Goal: Task Accomplishment & Management: Manage account settings

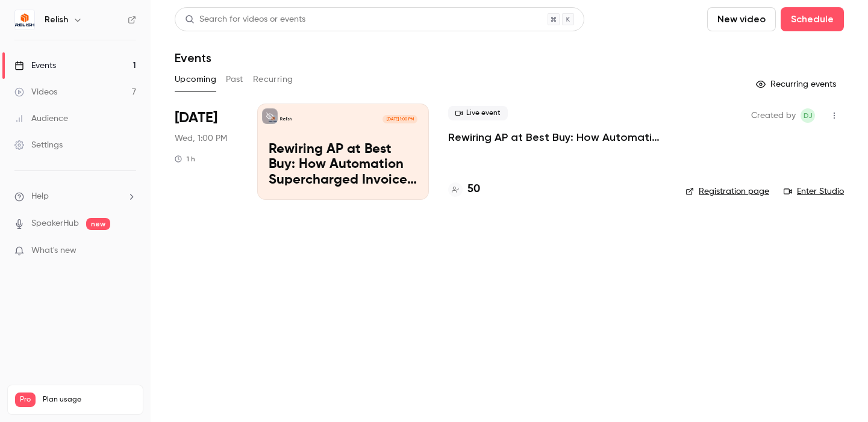
click at [813, 190] on link "Enter Studio" at bounding box center [813, 191] width 60 height 12
click at [329, 132] on div "Relish Aug 27, 1:00 PM Rewiring AP at Best Buy: How Automation Supercharged Inv…" at bounding box center [343, 152] width 172 height 96
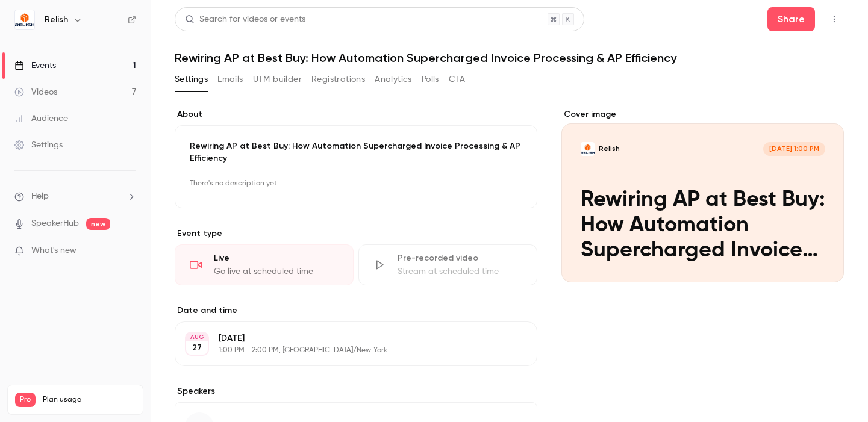
click at [333, 73] on button "Registrations" at bounding box center [338, 79] width 54 height 19
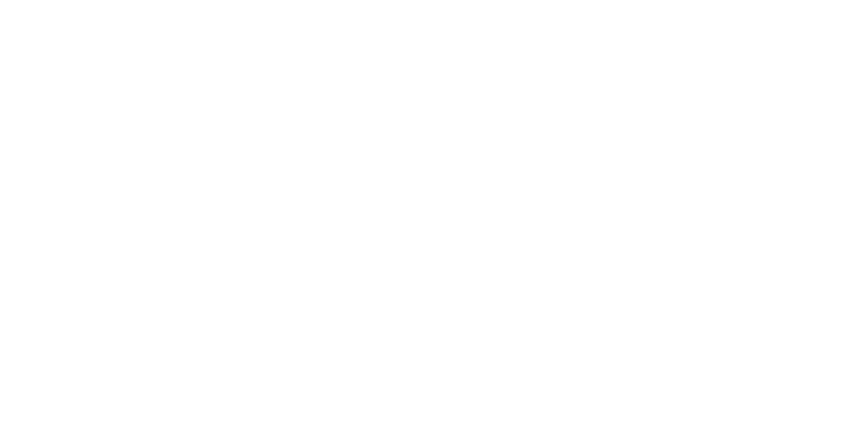
click at [189, 0] on html at bounding box center [434, 0] width 868 height 0
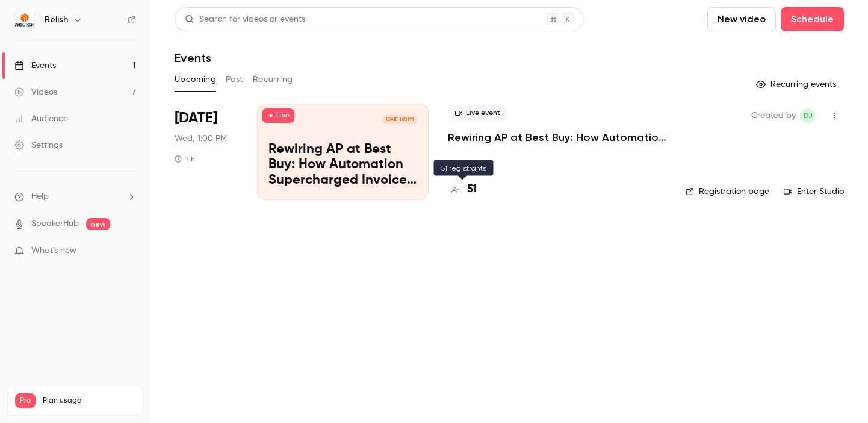
click at [473, 191] on h4 "51" at bounding box center [472, 189] width 10 height 16
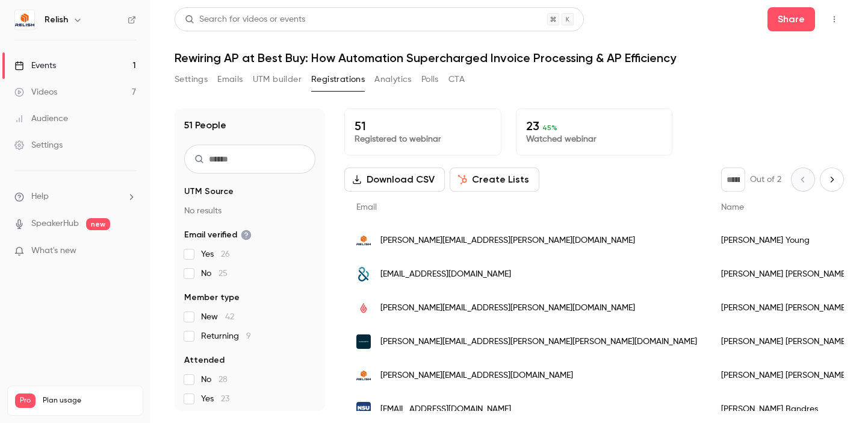
click at [261, 171] on input "text" at bounding box center [249, 158] width 131 height 29
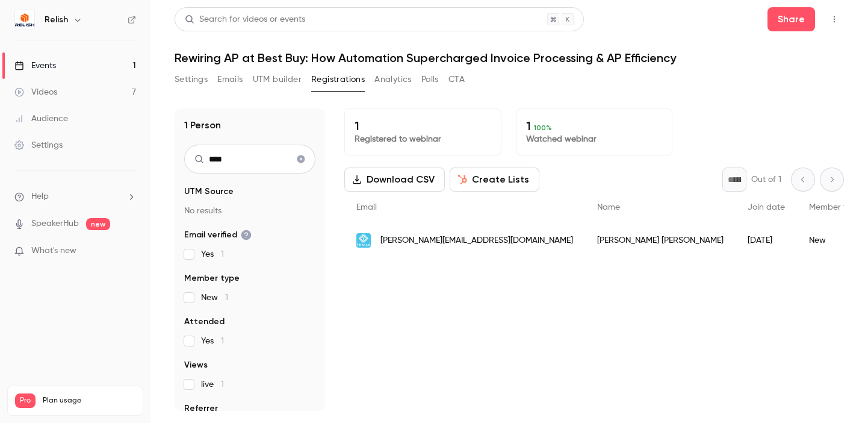
type input "****"
